Goal: Task Accomplishment & Management: Use online tool/utility

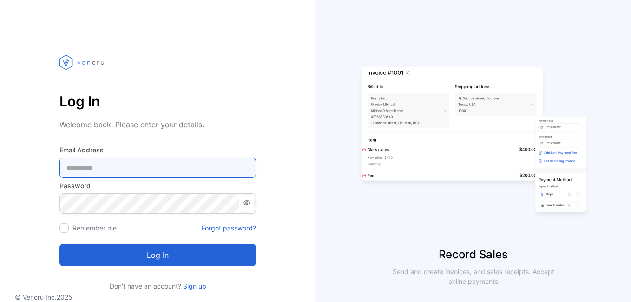
type Address-inputemail "**********"
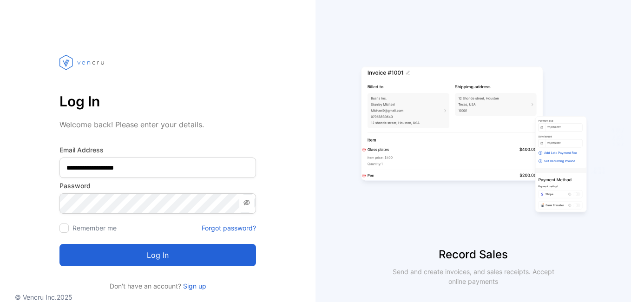
click at [231, 260] on button "Log in" at bounding box center [157, 255] width 197 height 22
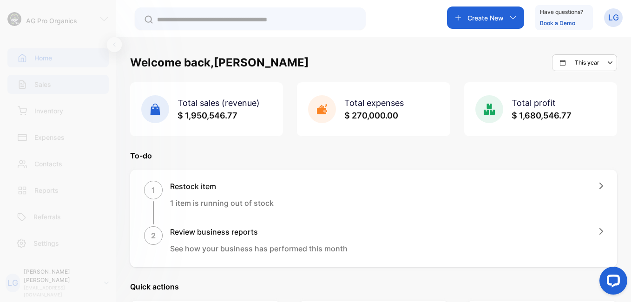
click at [56, 86] on div "Sales" at bounding box center [57, 84] width 101 height 19
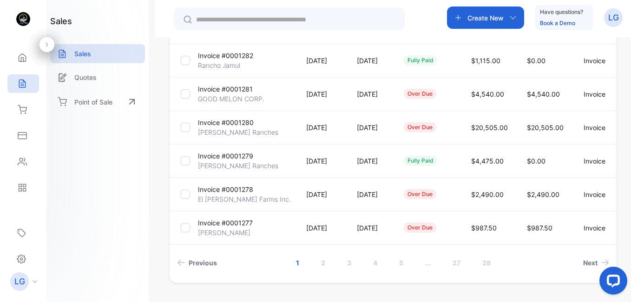
scroll to position [307, 0]
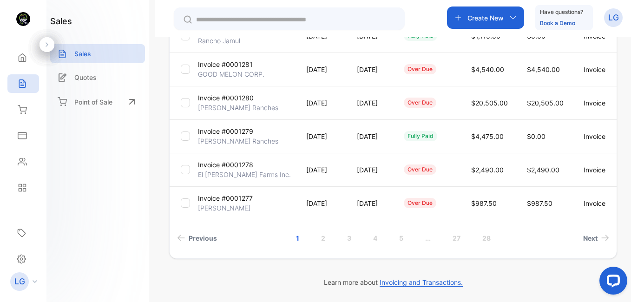
drag, startPoint x: 631, startPoint y: 110, endPoint x: 33, endPoint y: 20, distance: 604.3
click at [322, 239] on link "2" at bounding box center [323, 238] width 26 height 17
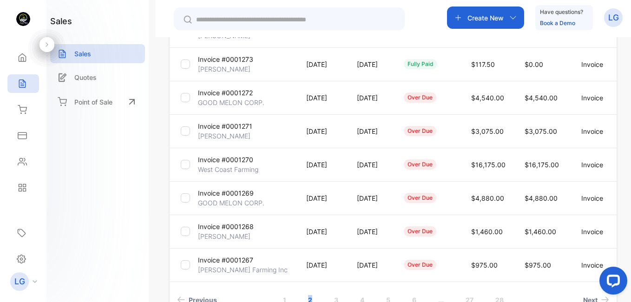
scroll to position [239, 0]
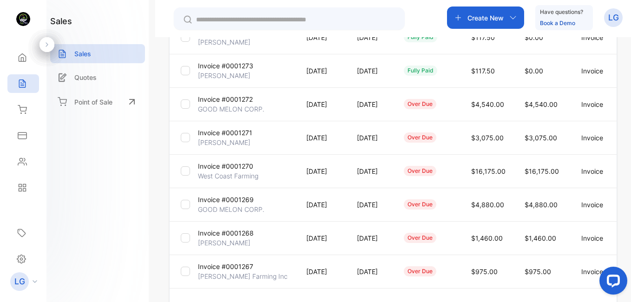
click at [224, 205] on p "GOOD MELON CORP." at bounding box center [231, 209] width 66 height 10
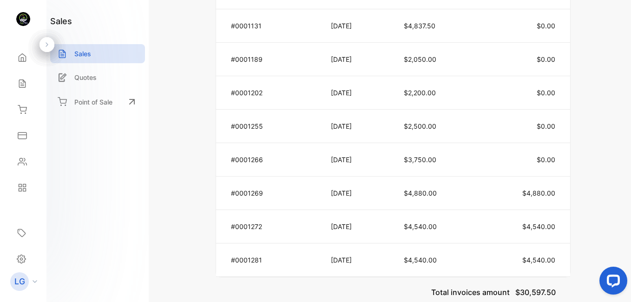
scroll to position [645, 0]
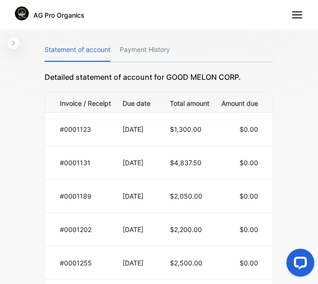
scroll to position [643, 0]
